Goal: Information Seeking & Learning: Learn about a topic

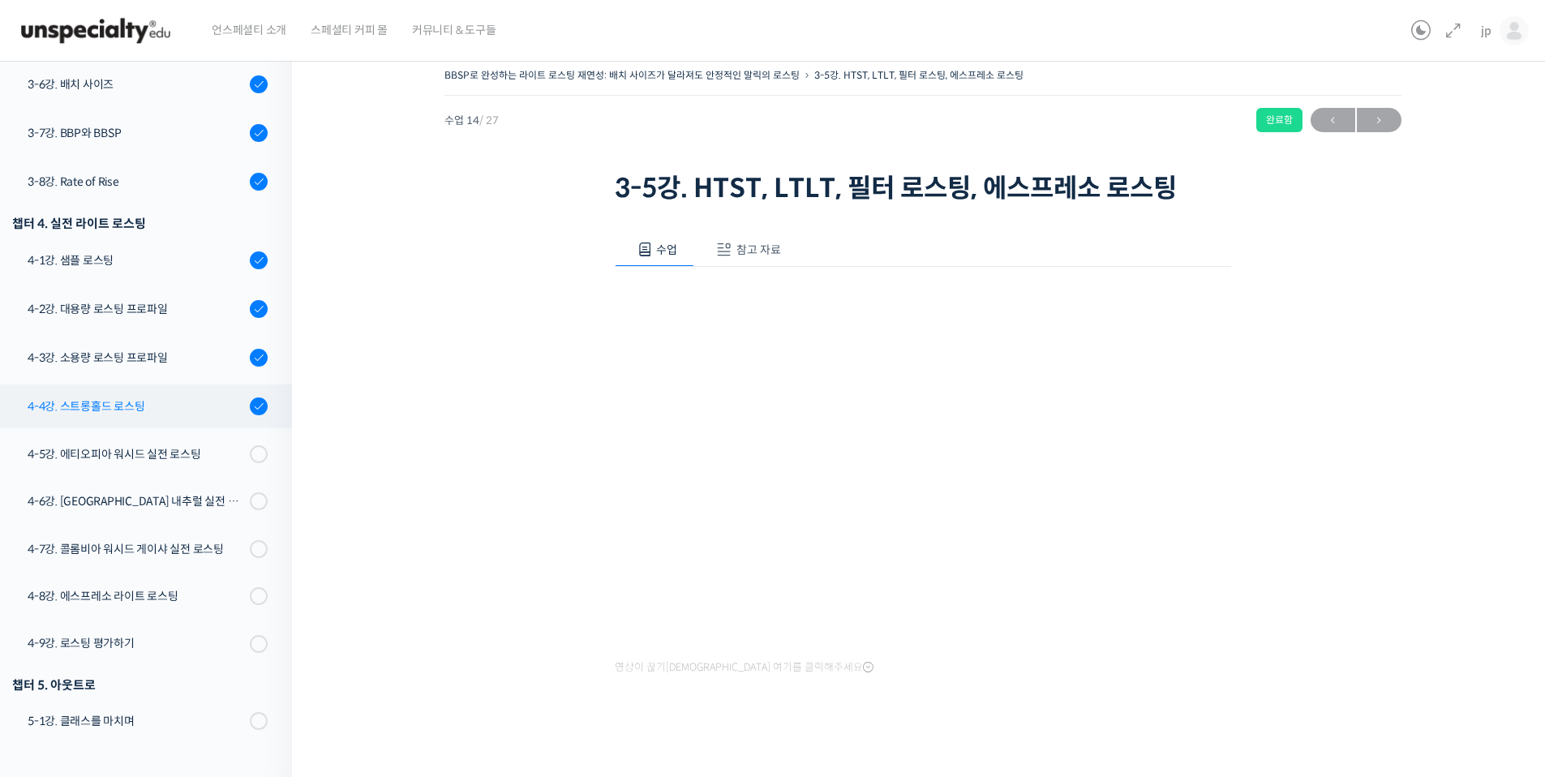
scroll to position [19, 0]
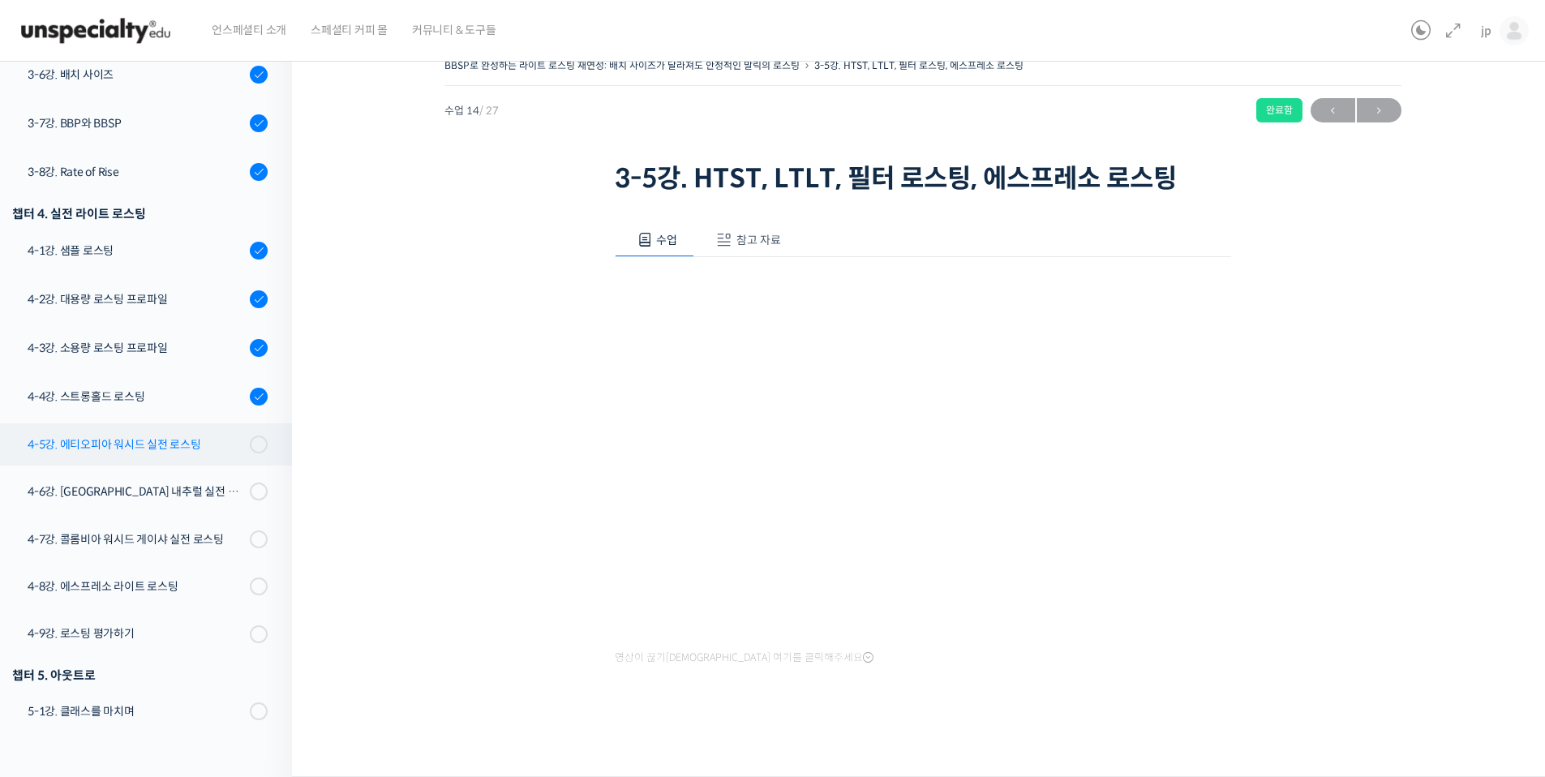
click at [185, 448] on div "4-5강. 에티오피아 워시드 실전 로스팅" at bounding box center [136, 445] width 217 height 18
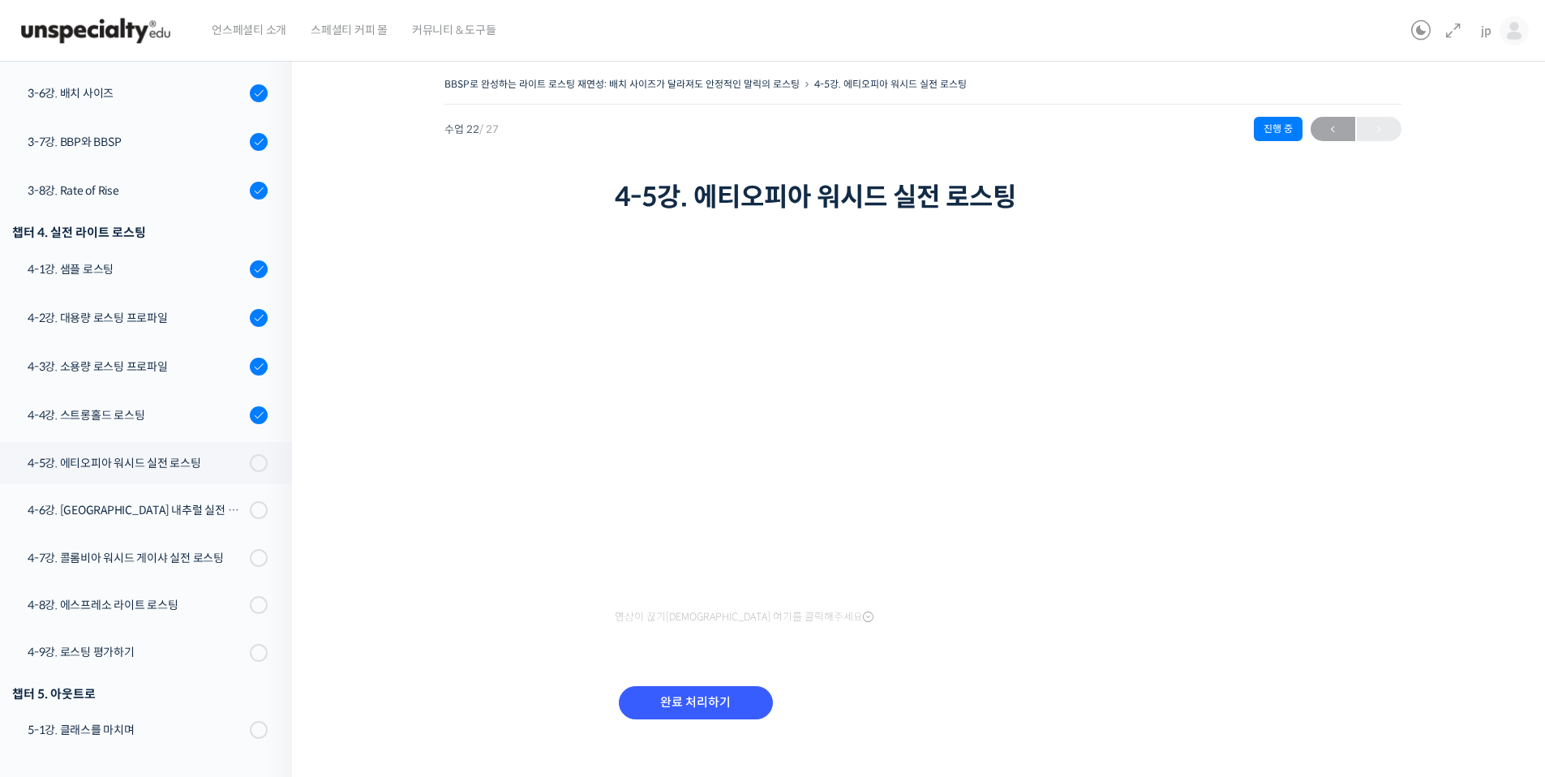
scroll to position [895, 0]
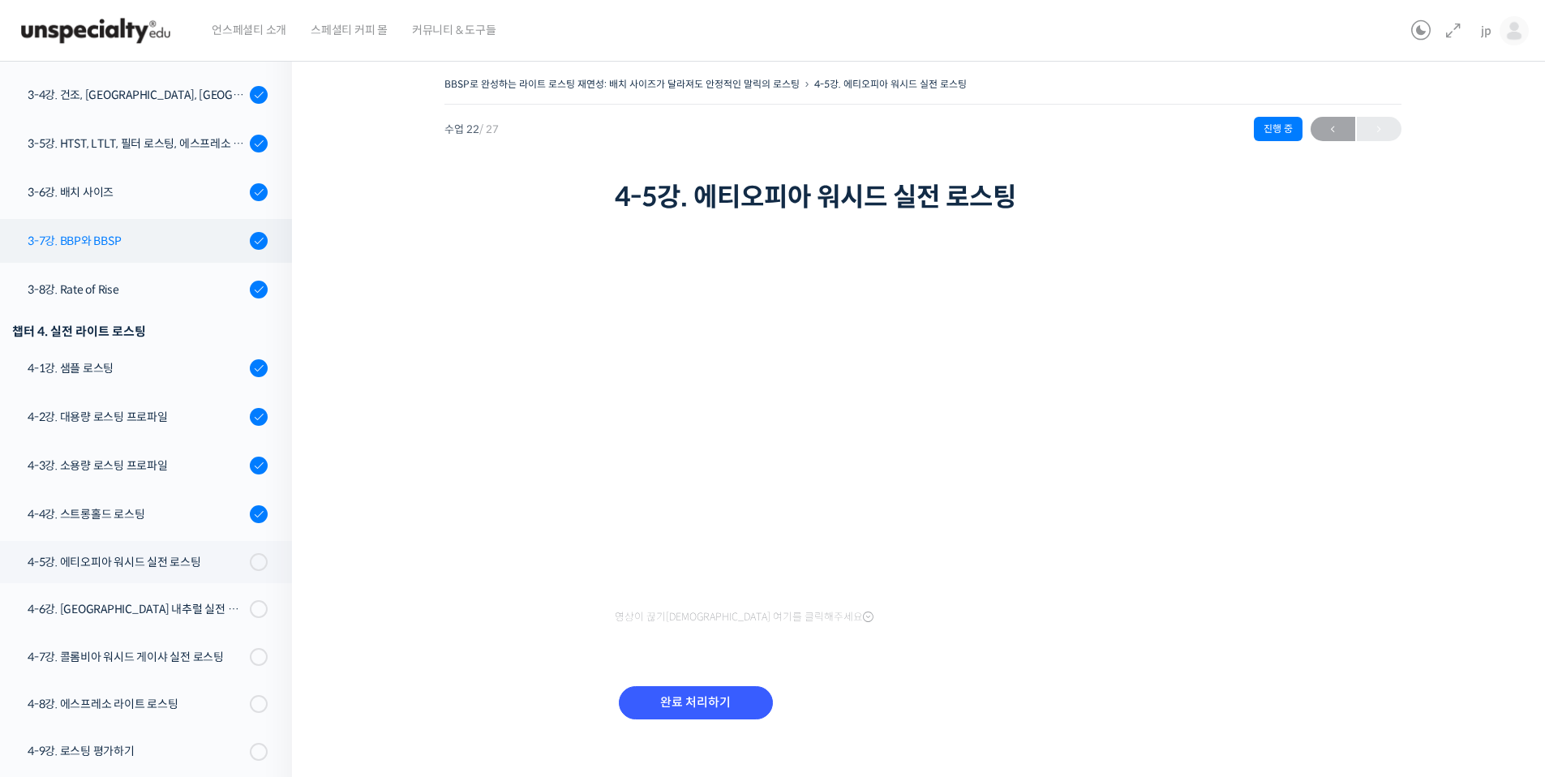
click at [140, 249] on div "3-7강. BBP와 BBSP" at bounding box center [136, 241] width 217 height 18
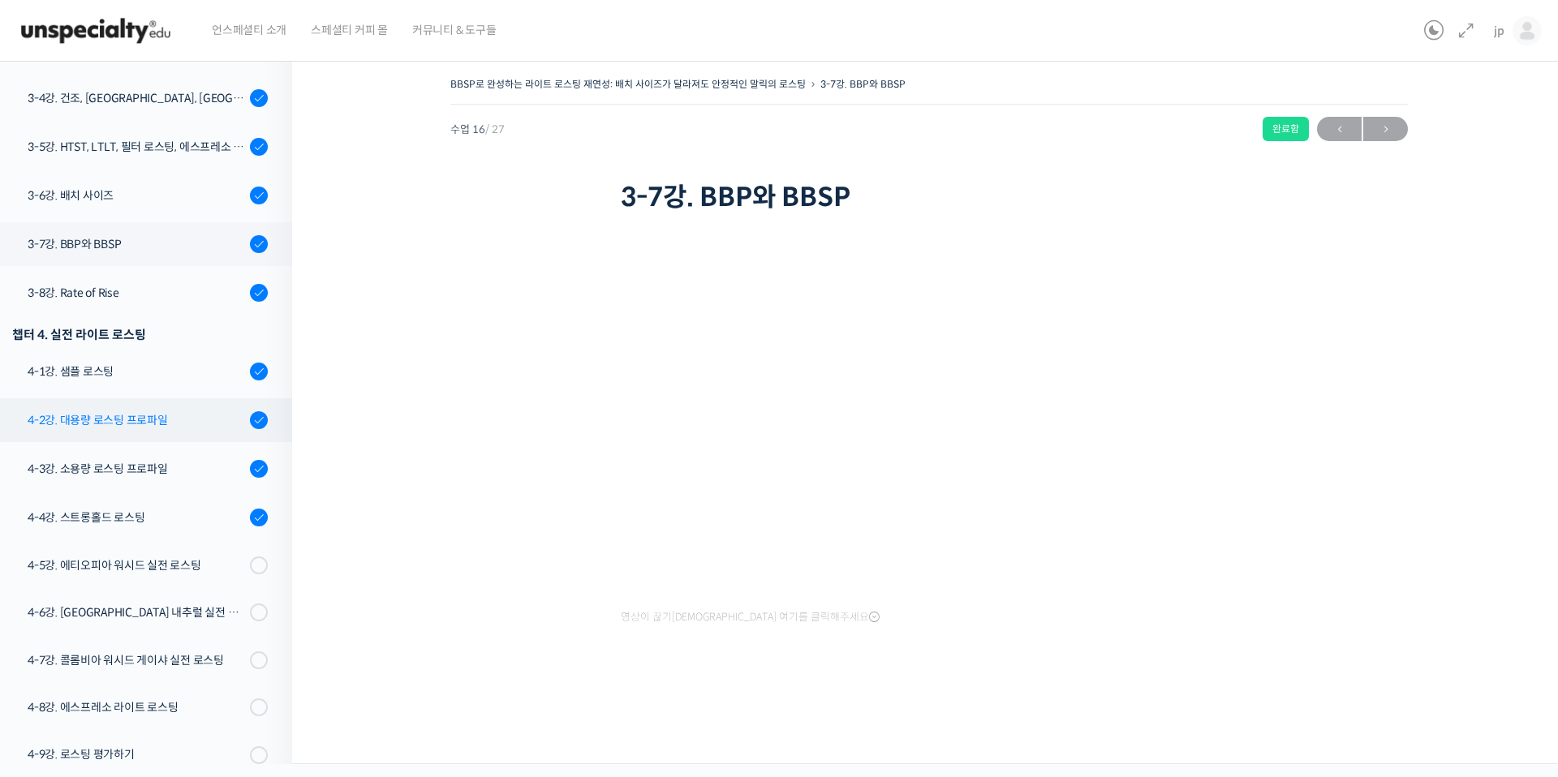
scroll to position [994, 0]
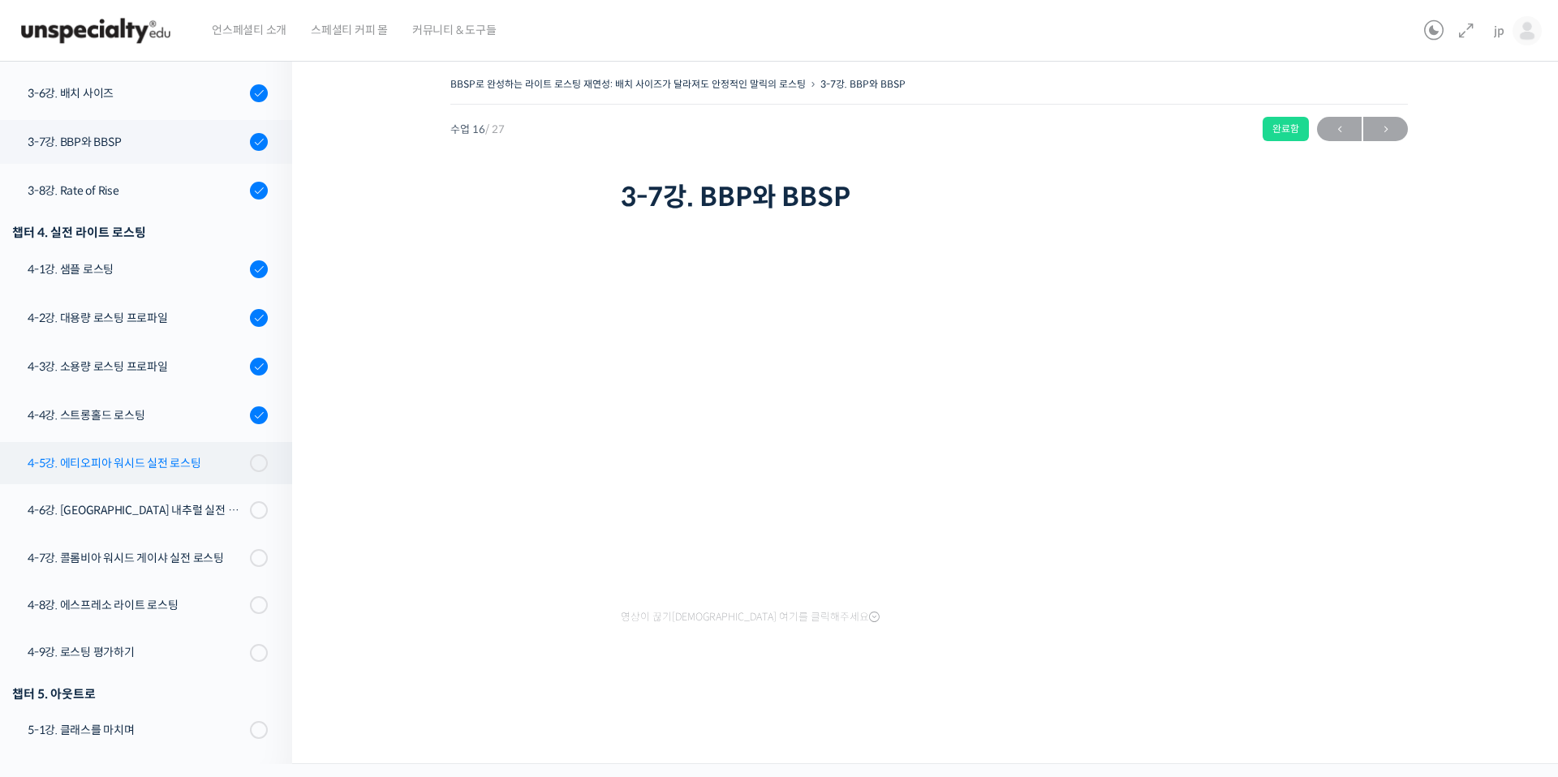
click at [176, 464] on div "4-5강. 에티오피아 워시드 실전 로스팅" at bounding box center [136, 463] width 217 height 18
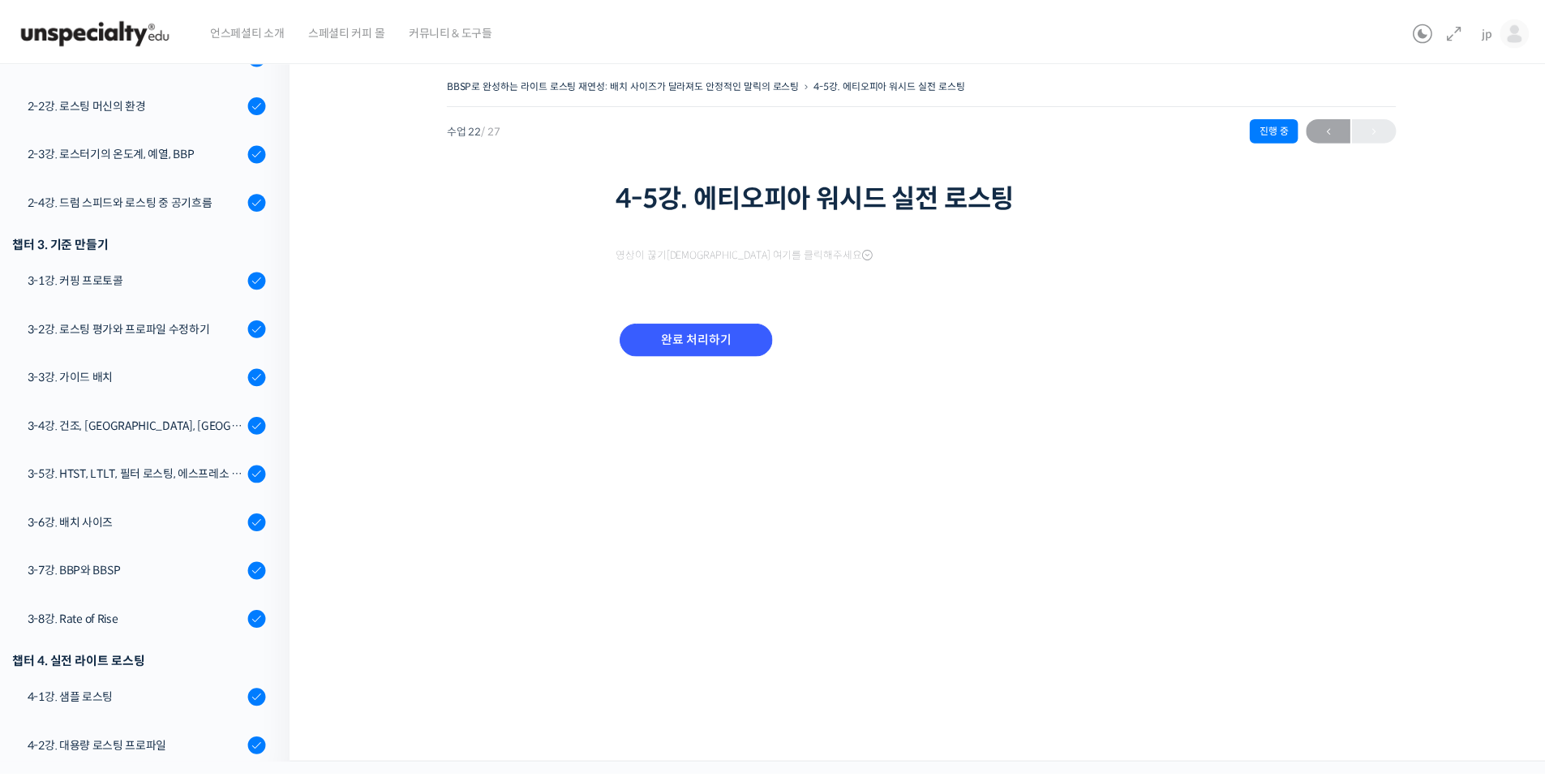
scroll to position [994, 0]
